Goal: Task Accomplishment & Management: Manage account settings

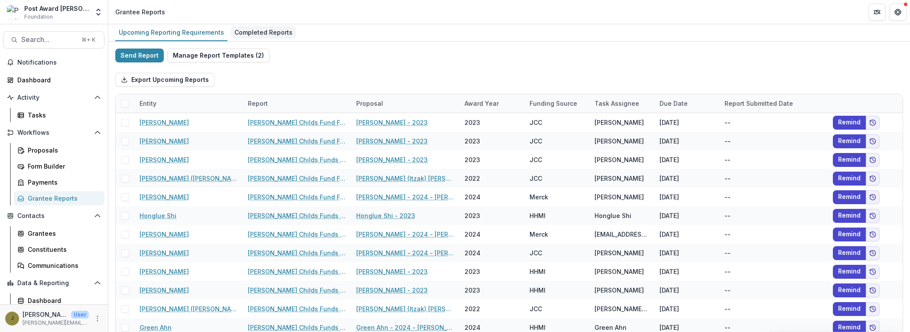
click at [264, 33] on div "Completed Reports" at bounding box center [263, 32] width 65 height 13
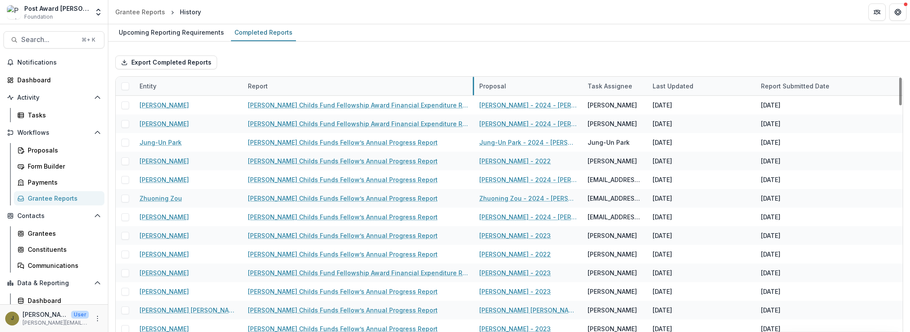
drag, startPoint x: 349, startPoint y: 86, endPoint x: 473, endPoint y: 86, distance: 123.1
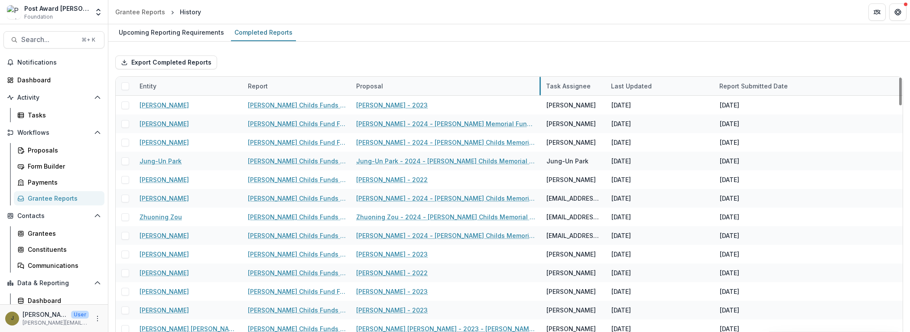
drag, startPoint x: 459, startPoint y: 84, endPoint x: 541, endPoint y: 78, distance: 81.8
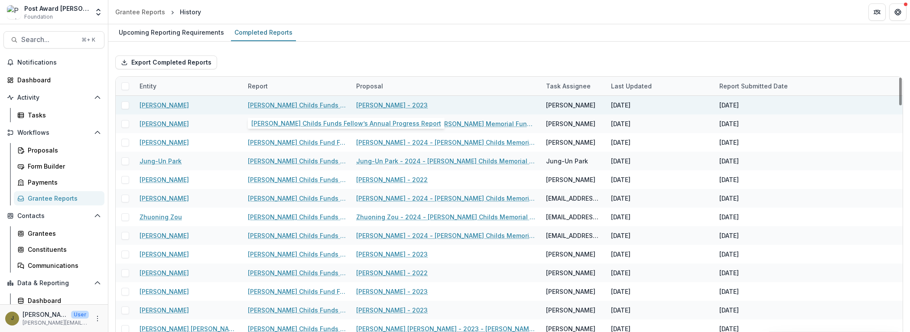
click at [321, 102] on link "[PERSON_NAME] Childs Funds Fellow’s Annual Progress Report" at bounding box center [297, 105] width 98 height 9
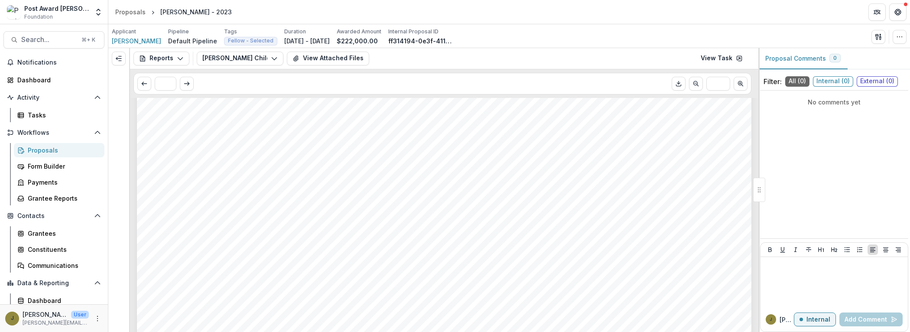
scroll to position [997, 0]
click at [303, 60] on button "View Attached Files" at bounding box center [328, 59] width 82 height 14
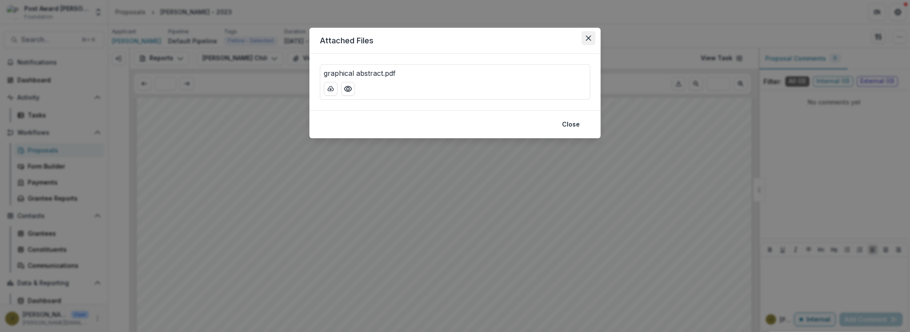
click at [590, 38] on icon "Close" at bounding box center [588, 38] width 5 height 5
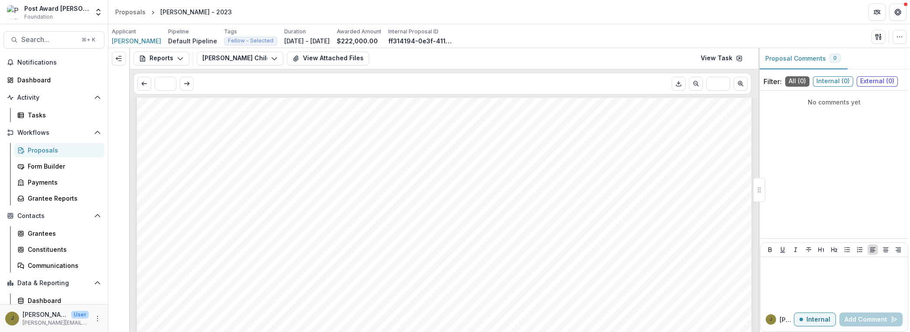
scroll to position [0, 0]
click at [720, 57] on link "View Task" at bounding box center [722, 59] width 52 height 14
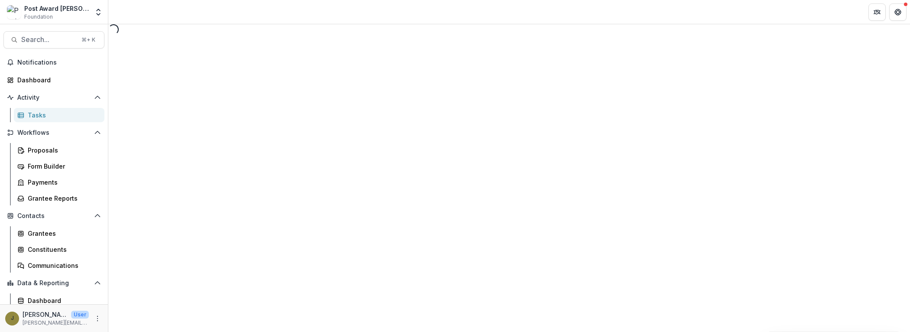
select select "********"
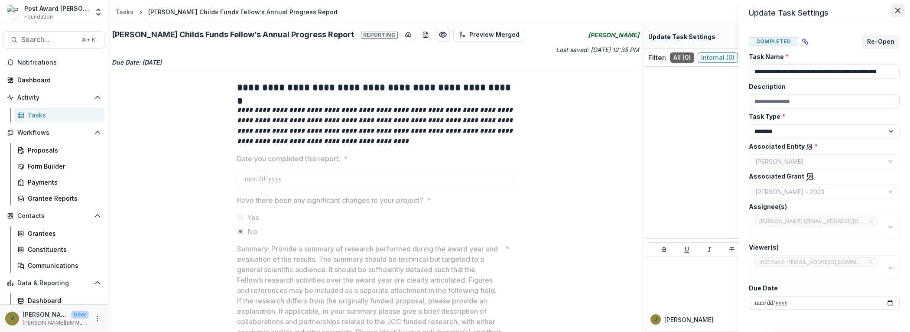
click at [896, 14] on button "Close" at bounding box center [898, 10] width 14 height 14
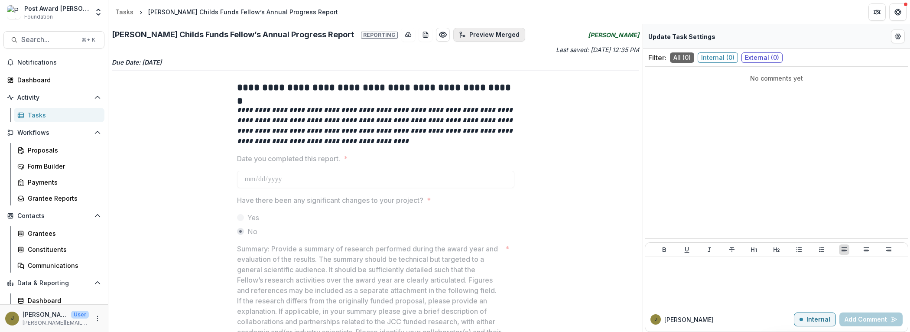
click at [457, 35] on button "Preview Merged" at bounding box center [489, 35] width 72 height 14
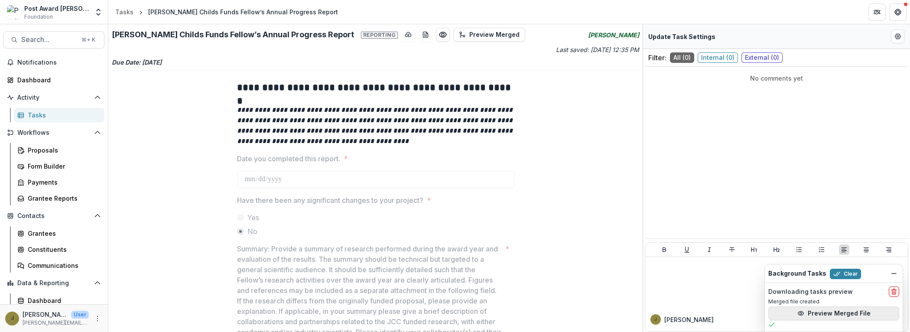
click at [793, 318] on button "Preview Merged File" at bounding box center [834, 314] width 131 height 14
click at [40, 194] on div "Grantee Reports" at bounding box center [63, 198] width 70 height 9
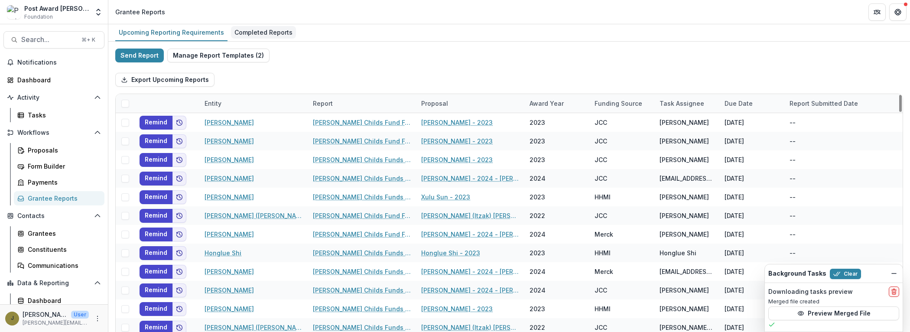
click at [252, 37] on div "Completed Reports" at bounding box center [263, 32] width 65 height 13
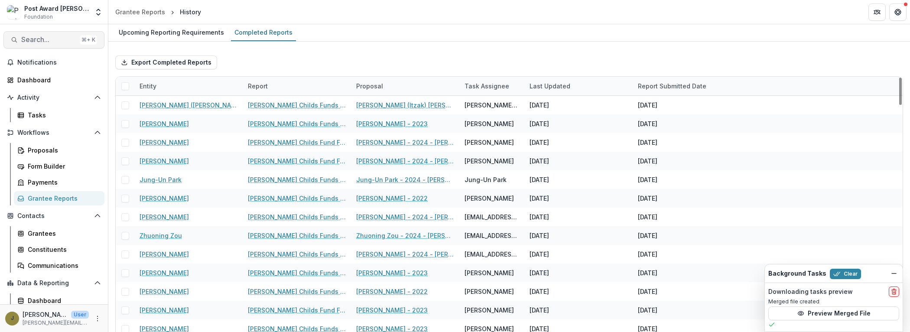
click at [46, 37] on span "Search..." at bounding box center [48, 40] width 55 height 8
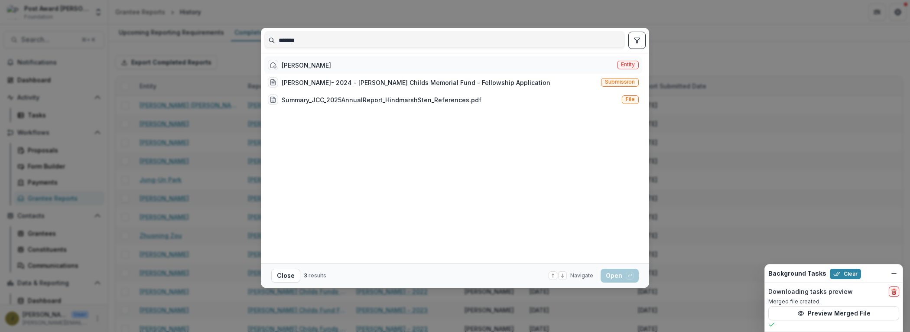
type input "*******"
click at [291, 66] on div "Tom" at bounding box center [306, 65] width 49 height 9
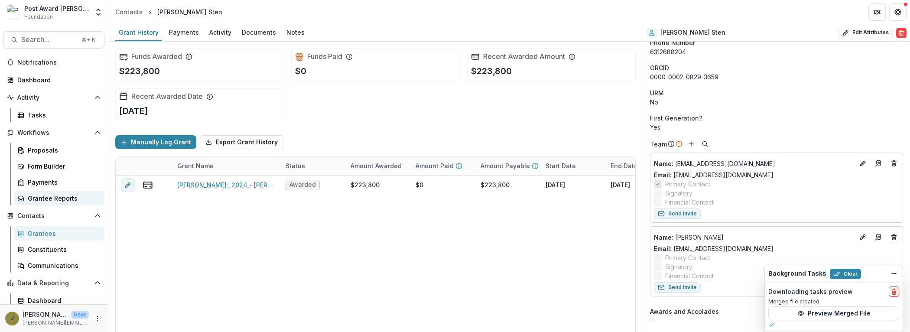
click at [52, 197] on div "Grantee Reports" at bounding box center [63, 198] width 70 height 9
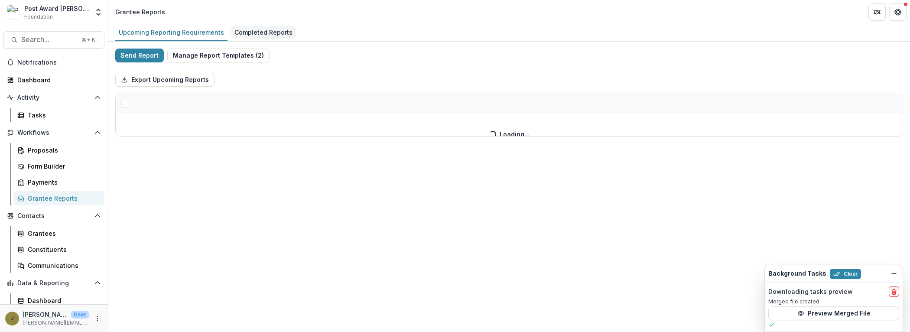
click at [242, 32] on div "Completed Reports" at bounding box center [263, 32] width 65 height 13
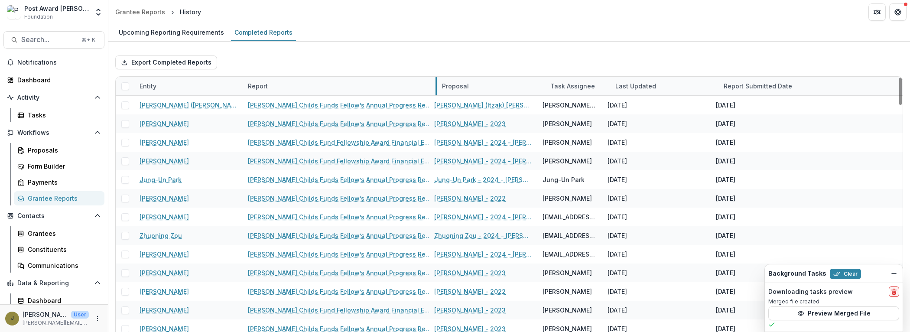
drag, startPoint x: 350, startPoint y: 83, endPoint x: 451, endPoint y: 82, distance: 101.0
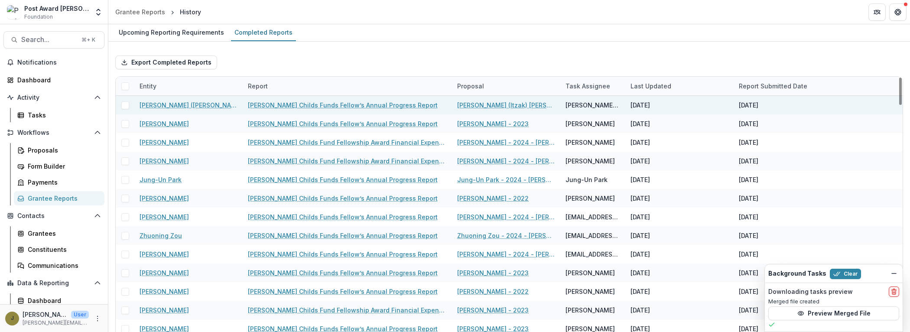
click at [381, 98] on div "[PERSON_NAME] Childs Funds Fellow’s Annual Progress Report" at bounding box center [347, 105] width 199 height 19
click at [375, 107] on link "[PERSON_NAME] Childs Funds Fellow’s Annual Progress Report" at bounding box center [343, 105] width 190 height 9
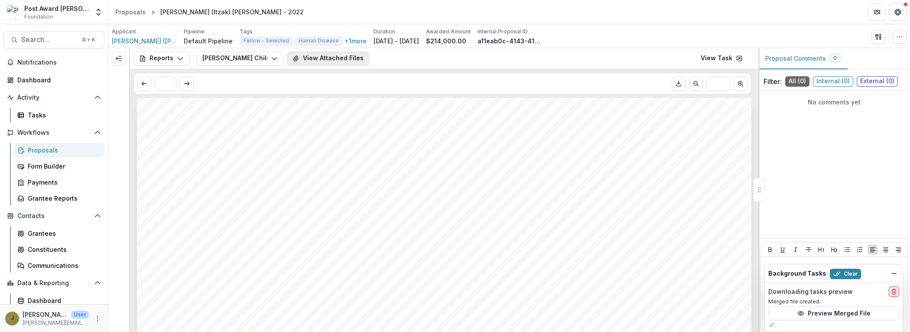
click at [334, 55] on button "View Attached Files" at bounding box center [328, 59] width 82 height 14
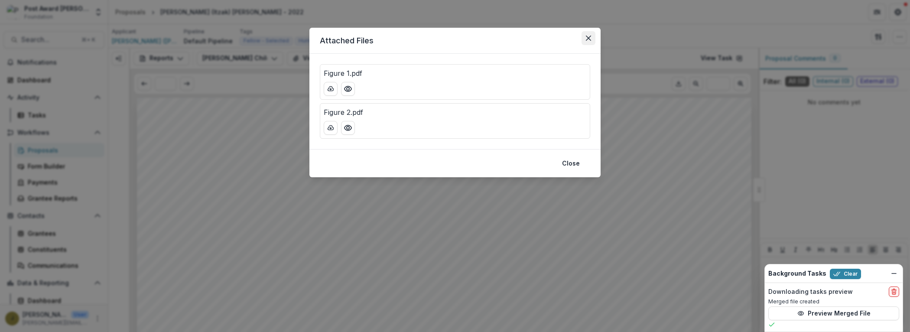
click at [591, 36] on icon "Close" at bounding box center [588, 38] width 5 height 5
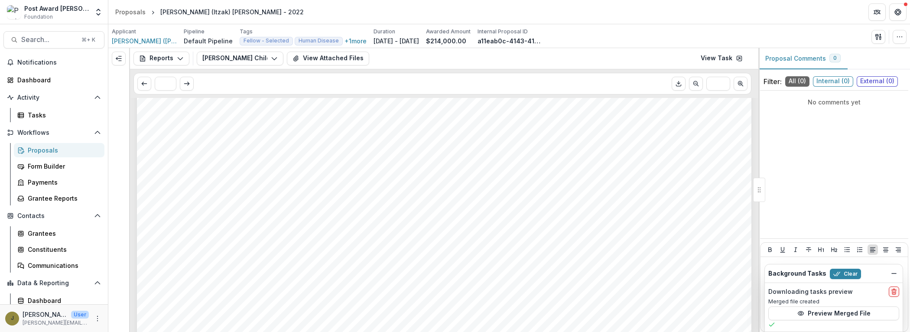
scroll to position [2652, 0]
click at [728, 56] on link "View Task" at bounding box center [722, 59] width 52 height 14
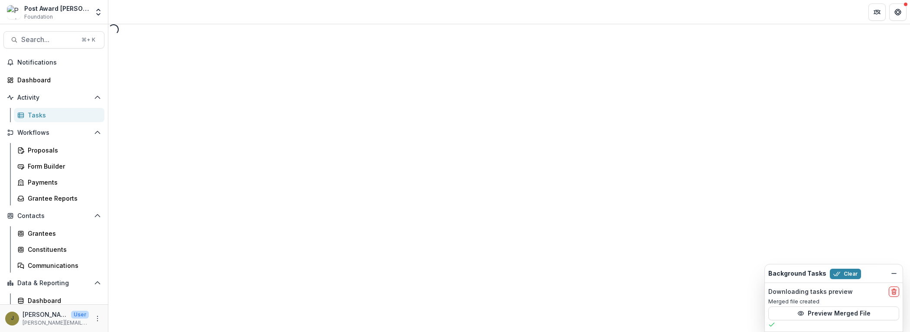
select select "********"
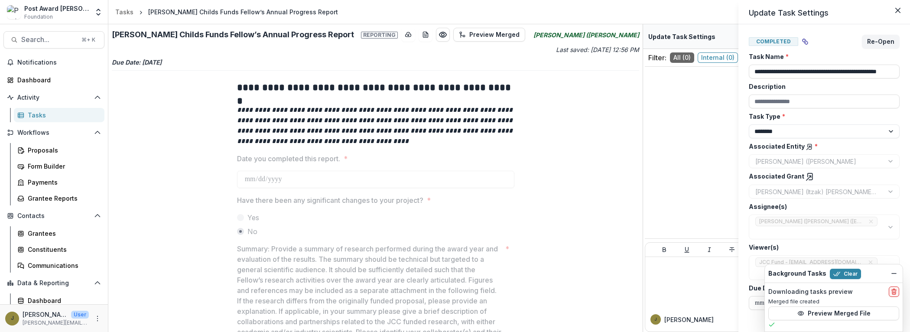
click at [476, 57] on div "**********" at bounding box center [455, 166] width 910 height 332
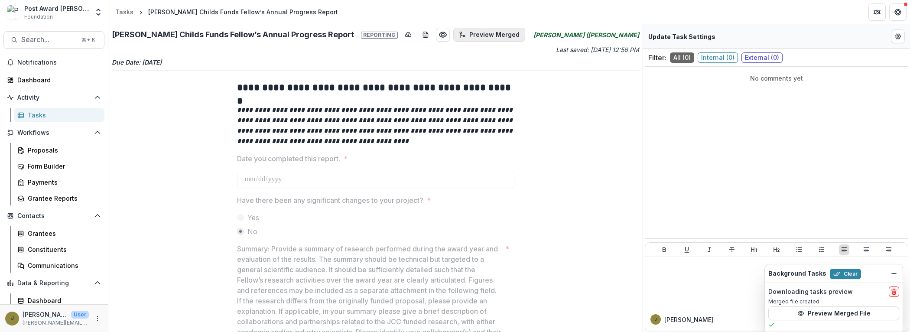
click at [472, 36] on button "Preview Merged" at bounding box center [489, 35] width 72 height 14
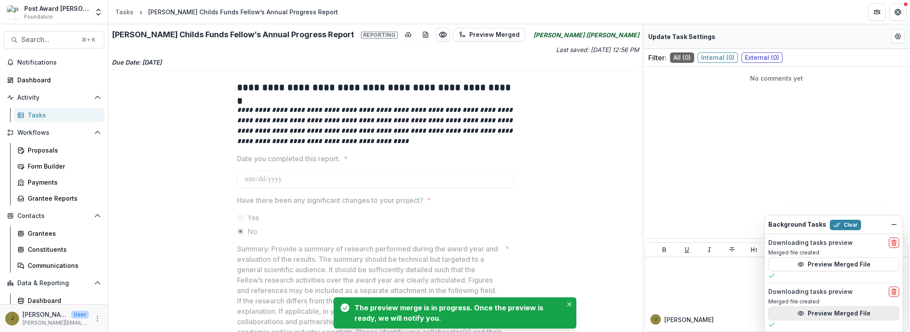
click at [807, 312] on button "Preview Merged File" at bounding box center [834, 314] width 131 height 14
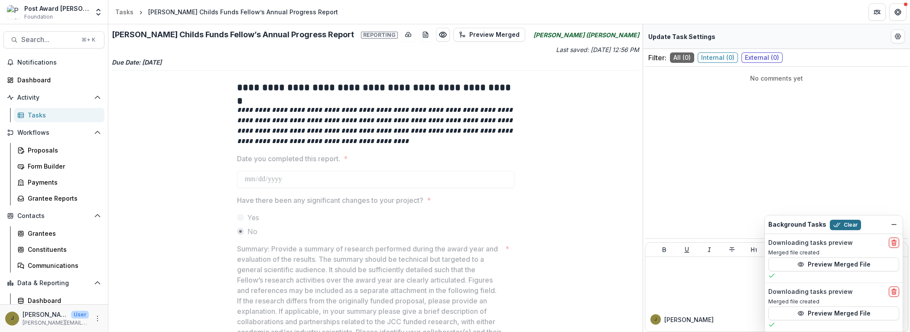
click at [842, 223] on button "Clear" at bounding box center [845, 225] width 31 height 10
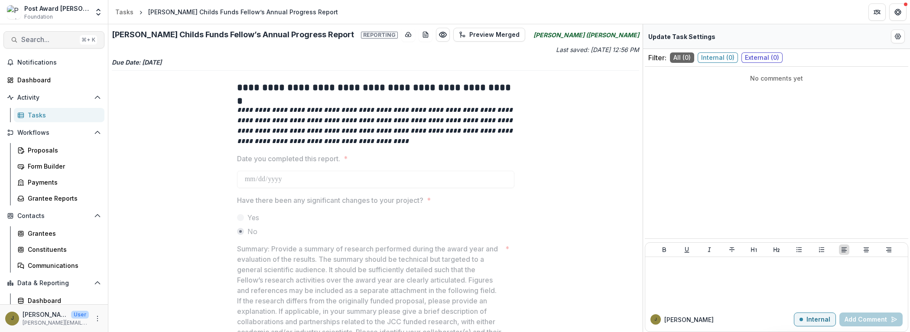
click at [46, 46] on button "Search... ⌘ + K" at bounding box center [53, 39] width 101 height 17
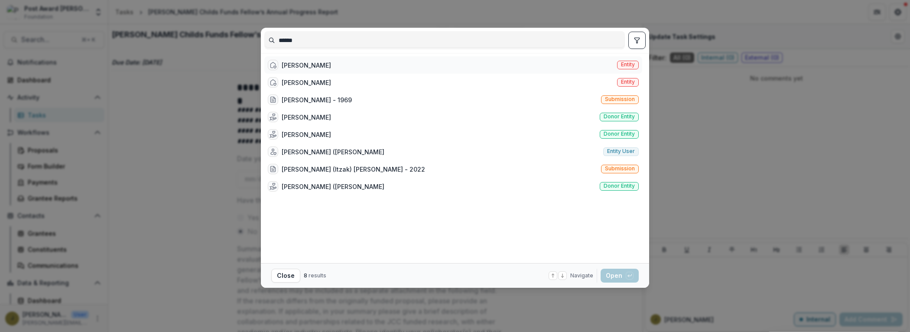
type input "******"
click at [322, 70] on div "[PERSON_NAME]" at bounding box center [299, 65] width 63 height 10
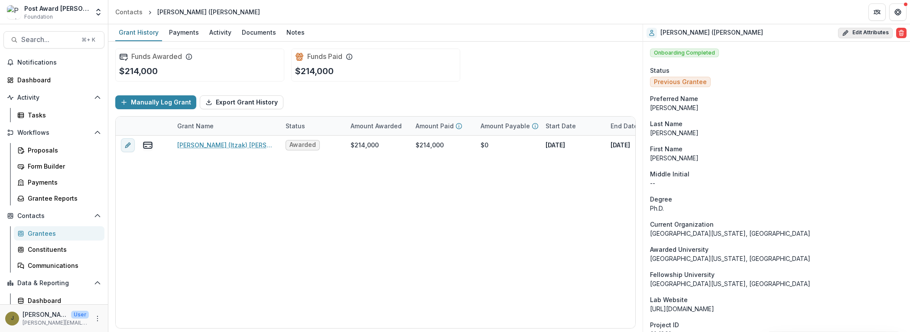
click at [847, 29] on icon "button" at bounding box center [845, 32] width 7 height 7
select select
select select "**********"
select select
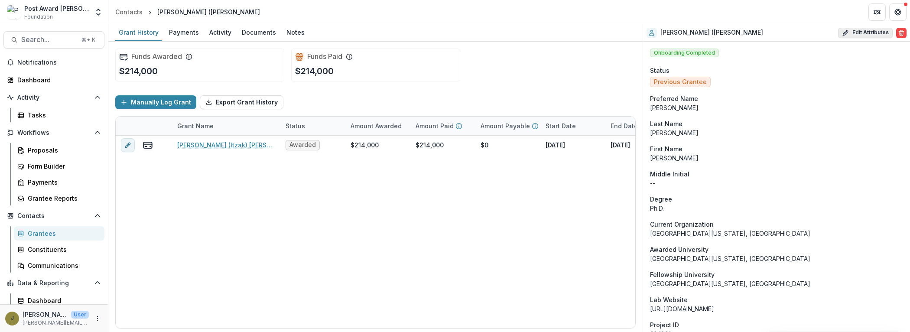
select select
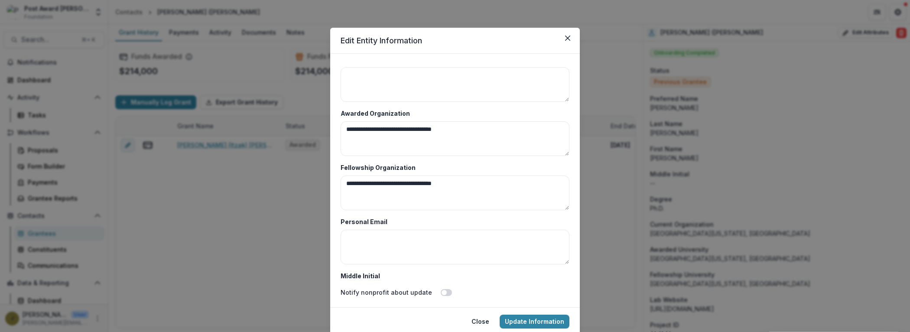
scroll to position [2391, 0]
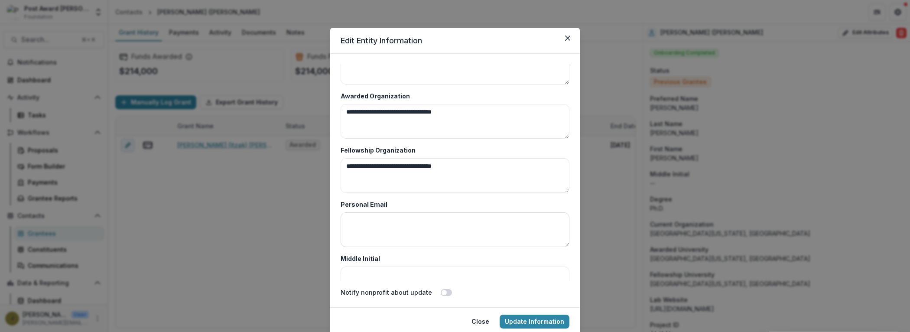
click at [489, 223] on textarea "Personal Email" at bounding box center [455, 229] width 229 height 35
paste textarea "**********"
type textarea "**********"
click at [524, 319] on button "Update Information" at bounding box center [535, 322] width 70 height 14
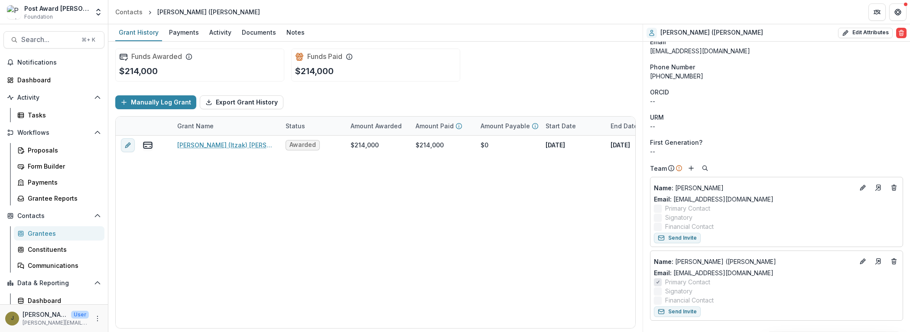
scroll to position [735, 0]
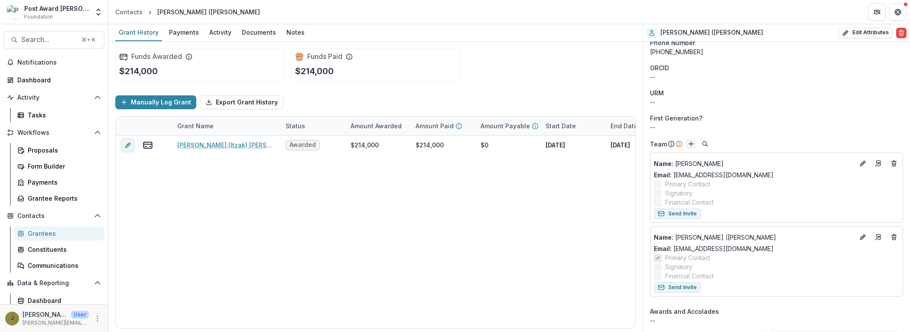
click at [690, 140] on icon "Add" at bounding box center [691, 143] width 7 height 7
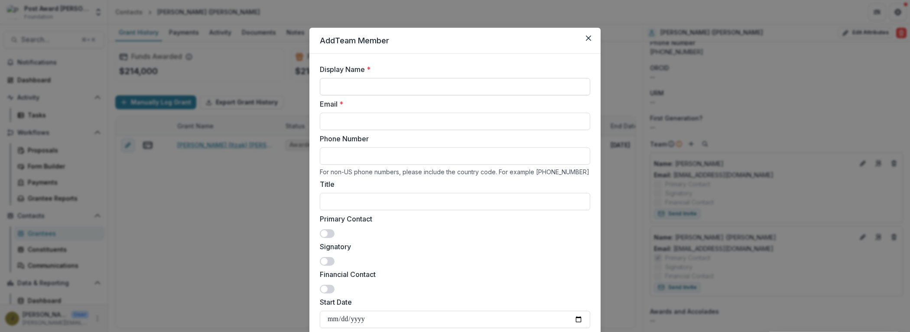
click at [380, 84] on input "Display Name *" at bounding box center [455, 86] width 271 height 17
type input "**********"
click at [353, 116] on input "Email *" at bounding box center [455, 121] width 271 height 17
paste input "**********"
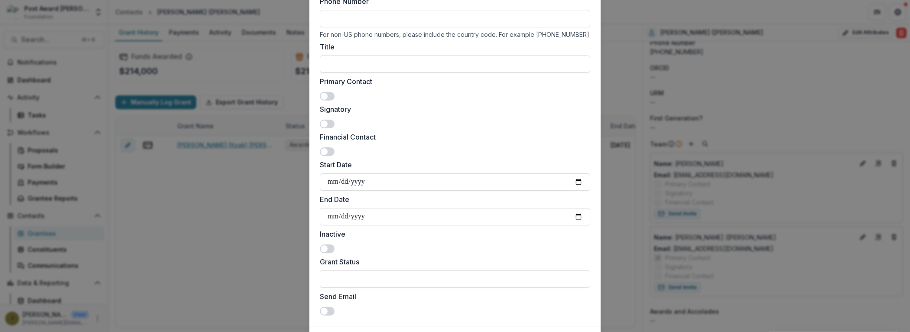
scroll to position [187, 0]
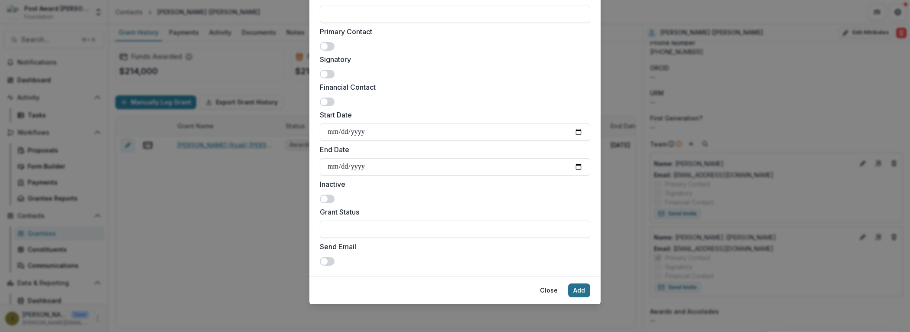
type input "**********"
click at [578, 290] on button "Add" at bounding box center [579, 291] width 22 height 14
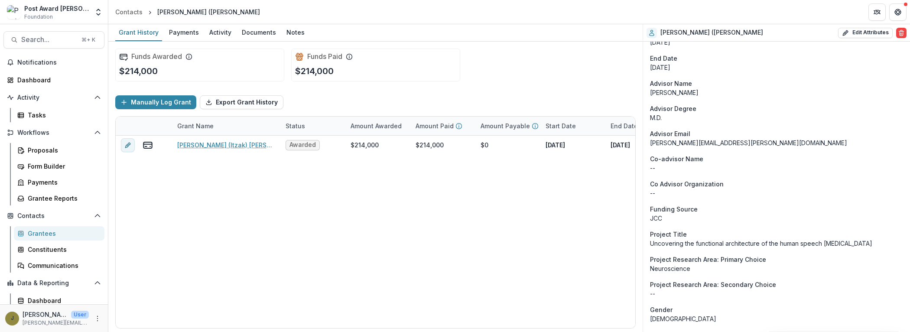
scroll to position [0, 0]
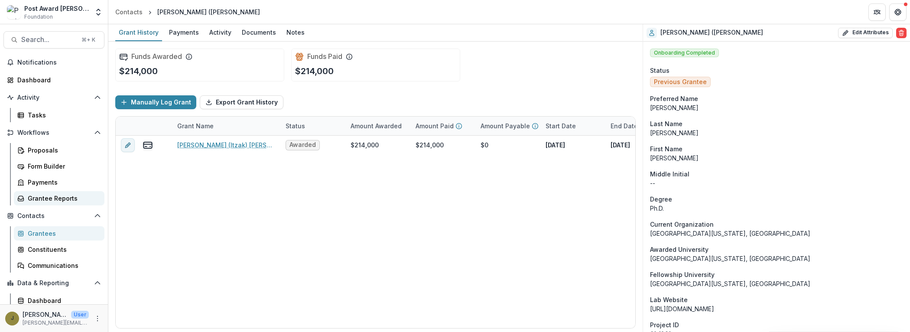
click at [29, 198] on div "Grantee Reports" at bounding box center [63, 198] width 70 height 9
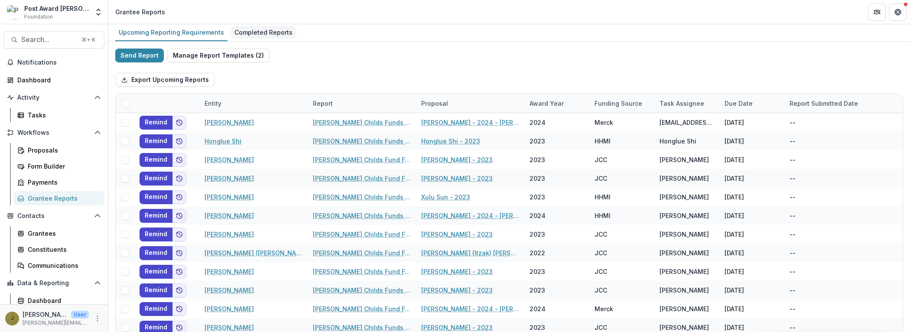
click at [255, 30] on div "Completed Reports" at bounding box center [263, 32] width 65 height 13
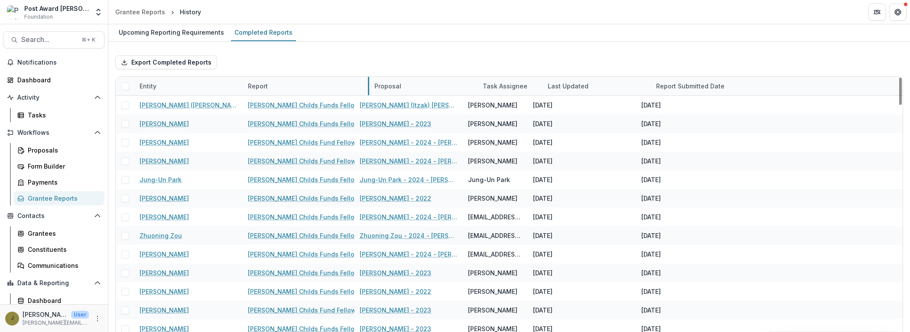
drag, startPoint x: 351, startPoint y: 83, endPoint x: 451, endPoint y: 83, distance: 100.1
